Goal: Find specific page/section: Find specific page/section

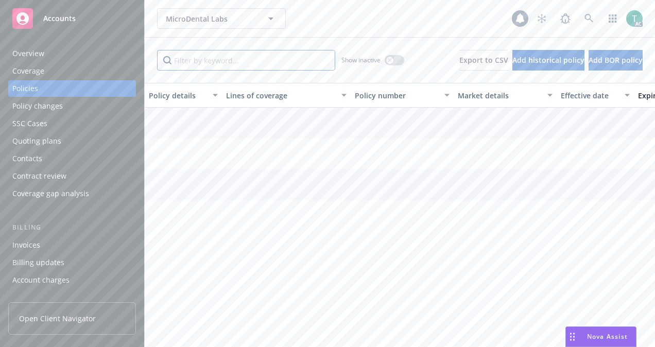
click at [271, 65] on input "Filter by keyword..." at bounding box center [246, 60] width 178 height 21
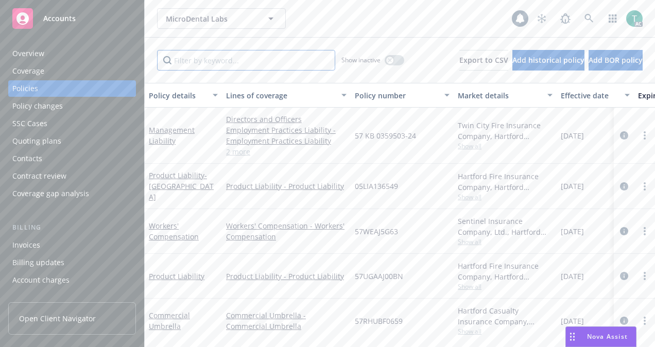
paste input "57UUNBF0068"
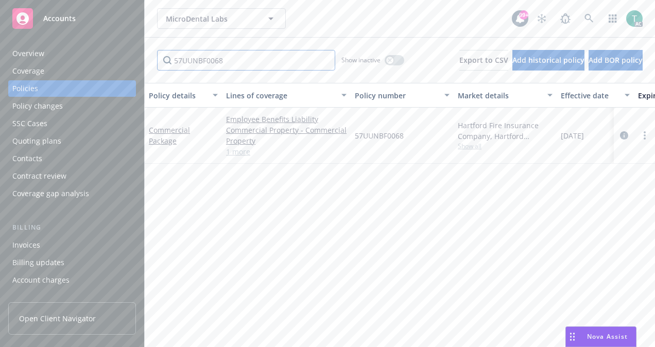
type input "57UUNBF0068"
click at [179, 123] on div "Commercial Package" at bounding box center [183, 136] width 77 height 56
click at [166, 134] on link "Commercial Package" at bounding box center [169, 135] width 41 height 21
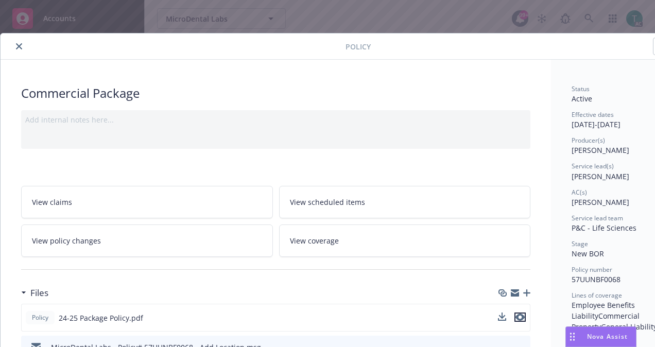
click at [521, 314] on icon "preview file" at bounding box center [519, 317] width 9 height 7
